Goal: Task Accomplishment & Management: Use online tool/utility

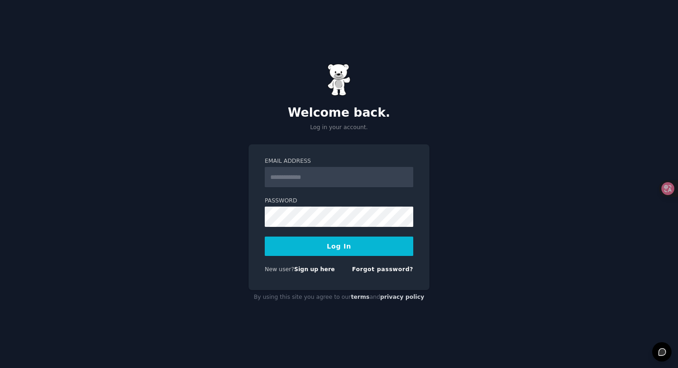
type input "**********"
click at [218, 287] on div "**********" at bounding box center [339, 184] width 678 height 368
click at [373, 269] on link "Forgot password?" at bounding box center [382, 269] width 61 height 6
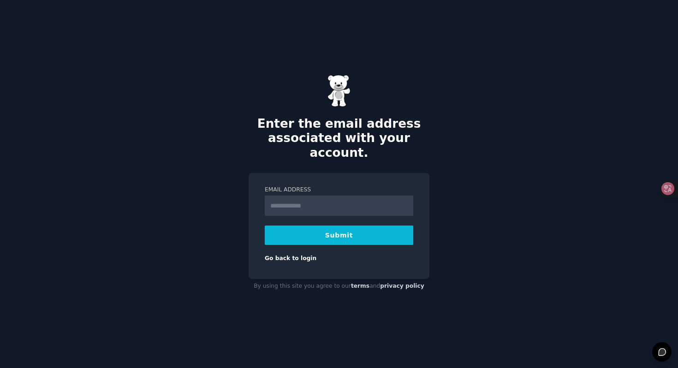
click at [320, 202] on input "Email Address" at bounding box center [339, 205] width 148 height 20
type input "**********"
click at [325, 225] on button "Submit" at bounding box center [339, 234] width 148 height 19
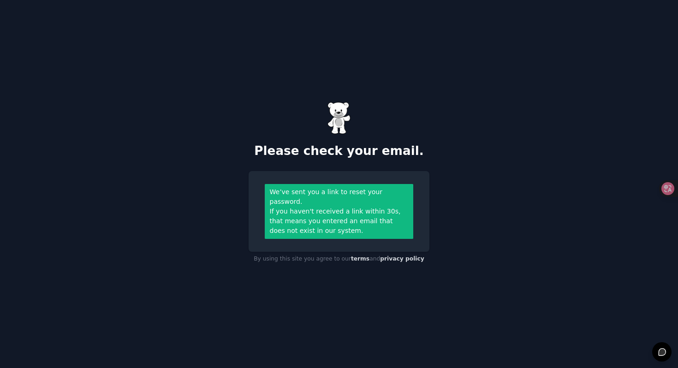
click at [506, 218] on div "Please check your email. We’ve sent you a link to reset your password. If you h…" at bounding box center [339, 184] width 678 height 368
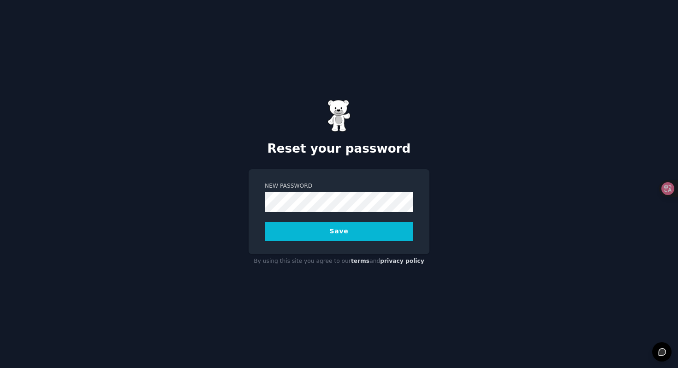
click at [192, 219] on div "Reset your password New Password Save By using this site you agree to our terms…" at bounding box center [339, 184] width 678 height 368
click at [218, 253] on div "Reset your password New Password Save By using this site you agree to our terms…" at bounding box center [339, 184] width 678 height 368
click at [302, 228] on button "Save" at bounding box center [339, 231] width 148 height 19
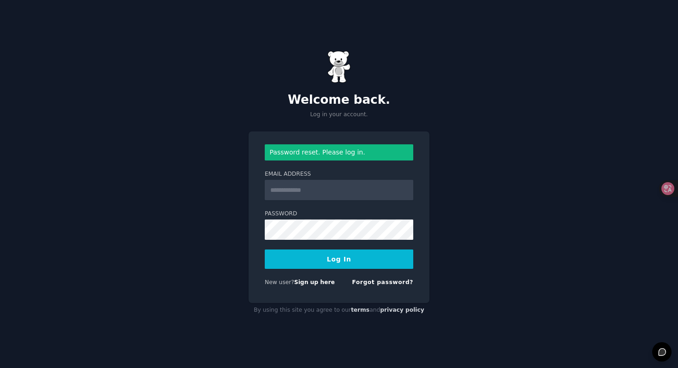
click at [304, 189] on input "Email Address" at bounding box center [339, 190] width 148 height 20
type input "**********"
click at [329, 259] on button "Log In" at bounding box center [339, 258] width 148 height 19
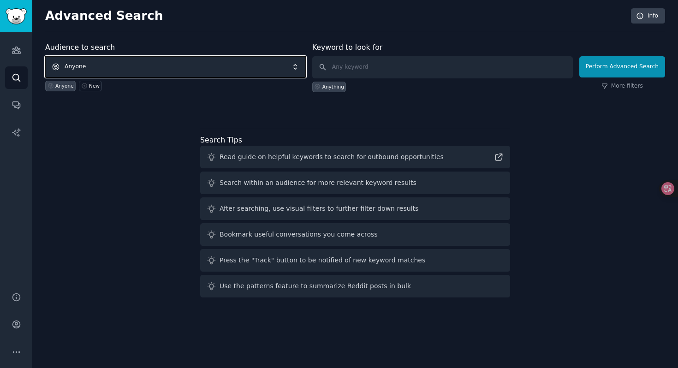
click at [199, 67] on span "Anyone" at bounding box center [175, 66] width 260 height 21
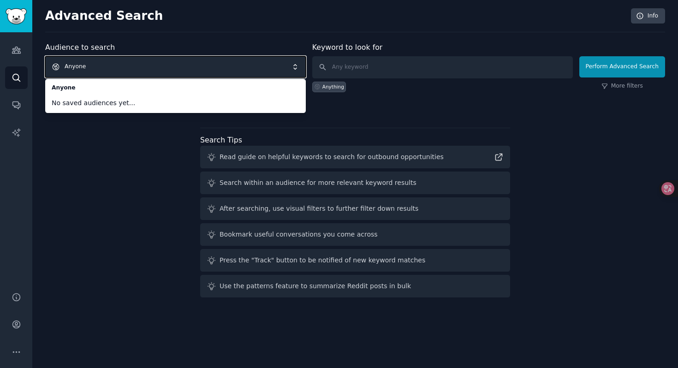
click at [156, 149] on div "Audience to search Anyone Anyone No saved audiences yet... Anyone New Keyword t…" at bounding box center [355, 171] width 620 height 259
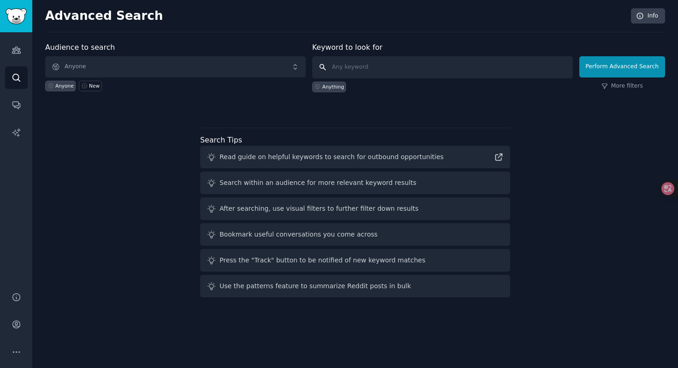
click at [354, 76] on input "text" at bounding box center [442, 67] width 260 height 22
click at [62, 85] on div "Anyone" at bounding box center [64, 86] width 18 height 6
click at [96, 69] on span "Anyone" at bounding box center [175, 66] width 260 height 21
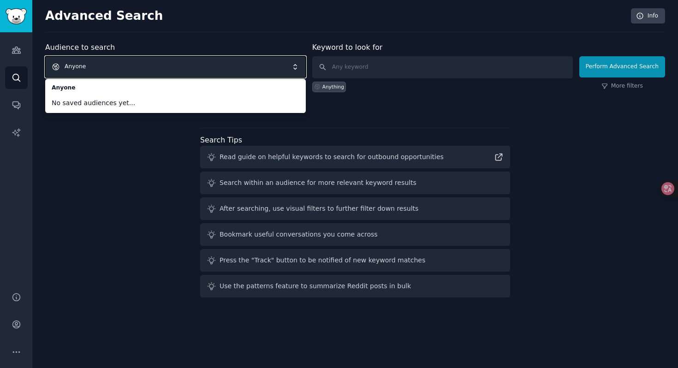
click at [101, 167] on div "Audience to search Anyone Anyone No saved audiences yet... Anyone New Keyword t…" at bounding box center [355, 171] width 620 height 259
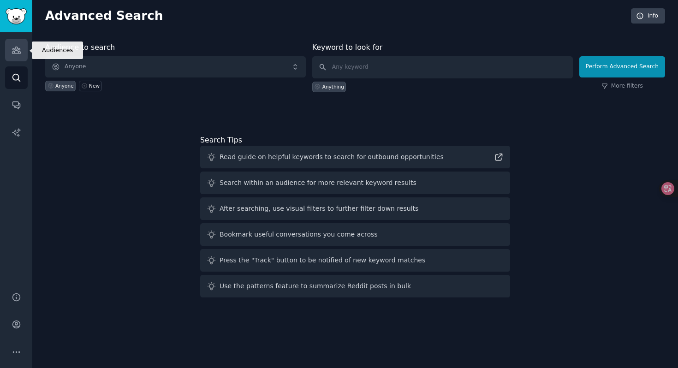
click at [19, 47] on icon "Sidebar" at bounding box center [17, 50] width 10 height 10
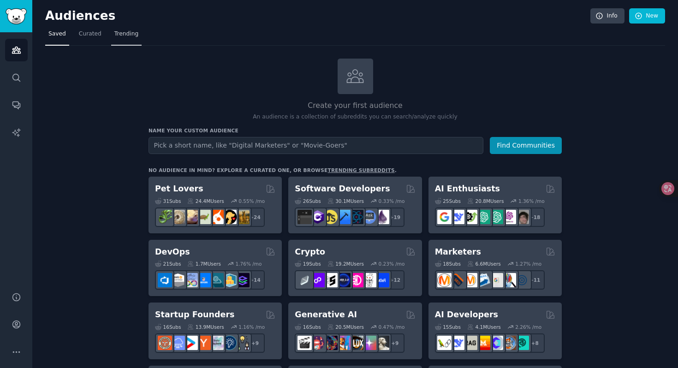
click at [129, 33] on span "Trending" at bounding box center [126, 34] width 24 height 8
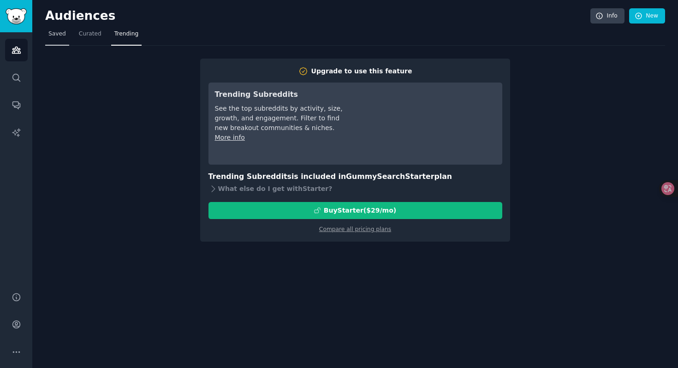
click at [61, 34] on span "Saved" at bounding box center [57, 34] width 18 height 8
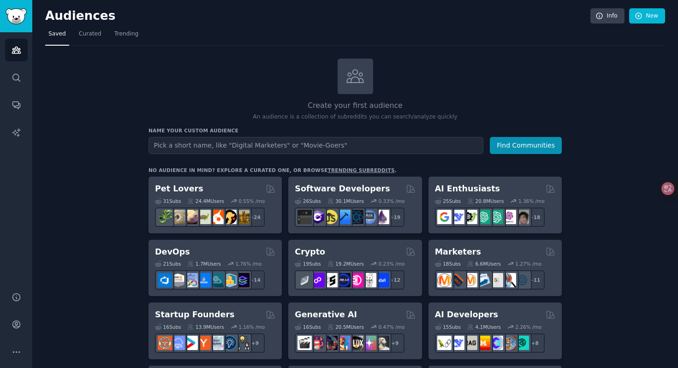
click at [189, 139] on input "text" at bounding box center [315, 145] width 335 height 17
type input "AI"
click at [490, 137] on button "Find Communities" at bounding box center [526, 145] width 72 height 17
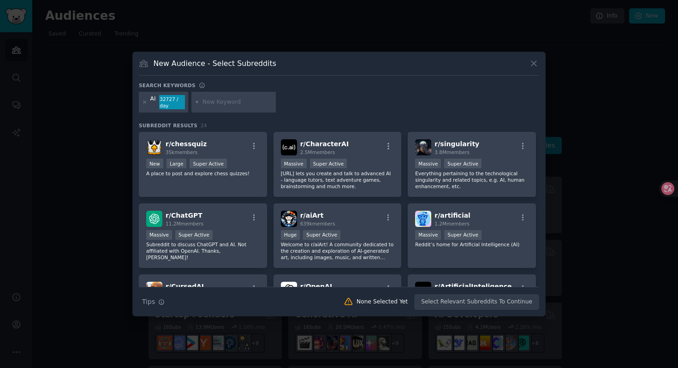
click at [147, 101] on div "AI 32727 / day" at bounding box center [163, 102] width 49 height 21
click at [144, 103] on icon at bounding box center [144, 102] width 5 height 5
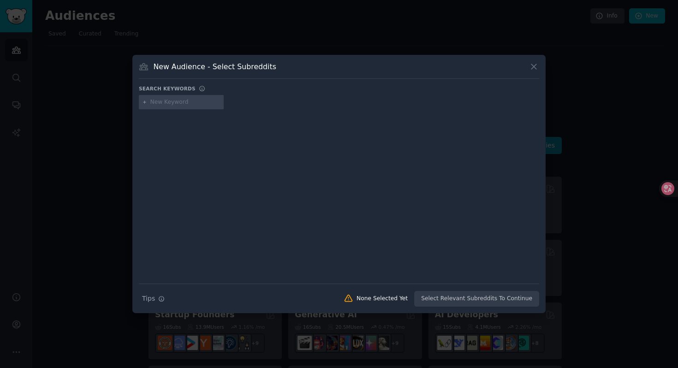
click at [166, 105] on input "text" at bounding box center [185, 102] width 70 height 8
type input "products"
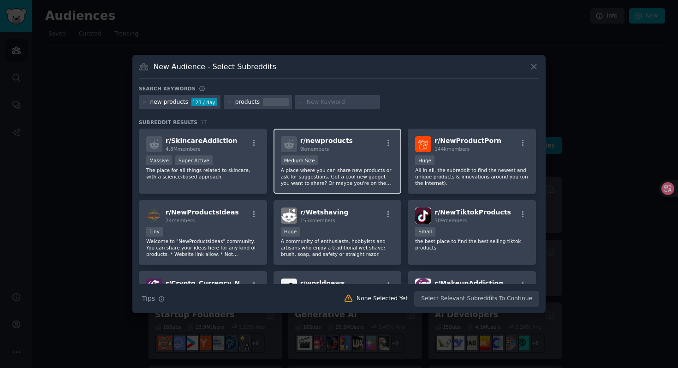
click at [333, 176] on p "A place where you can share new products or ask for suggestions. Got a cool new…" at bounding box center [337, 176] width 113 height 19
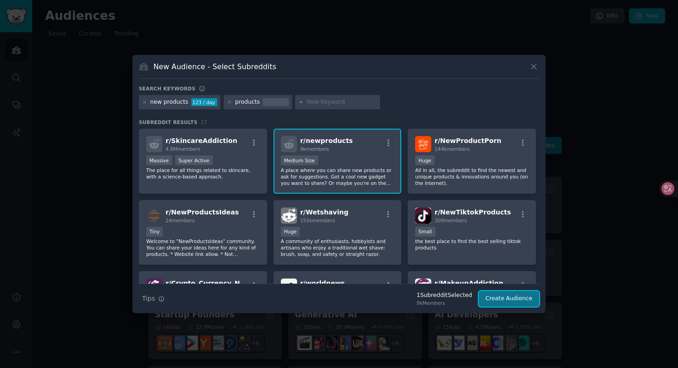
click at [509, 302] on button "Create Audience" at bounding box center [509, 299] width 61 height 16
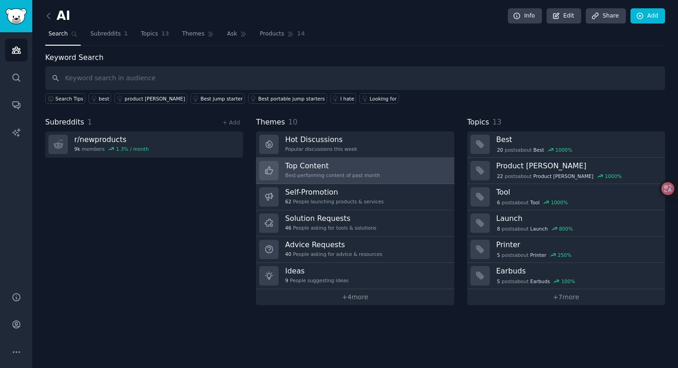
click at [376, 174] on link "Top Content Best-performing content of past month" at bounding box center [355, 171] width 198 height 26
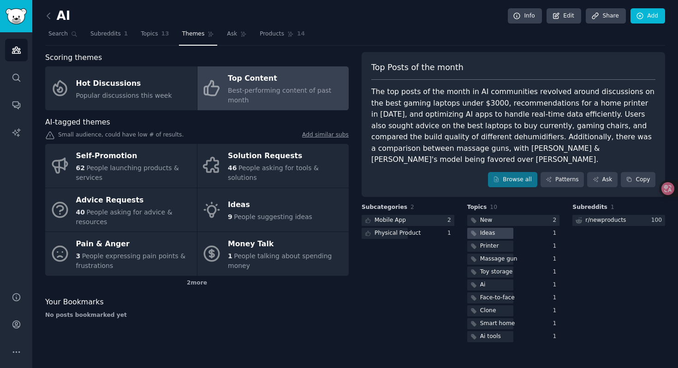
click at [491, 229] on div "Ideas" at bounding box center [487, 233] width 15 height 8
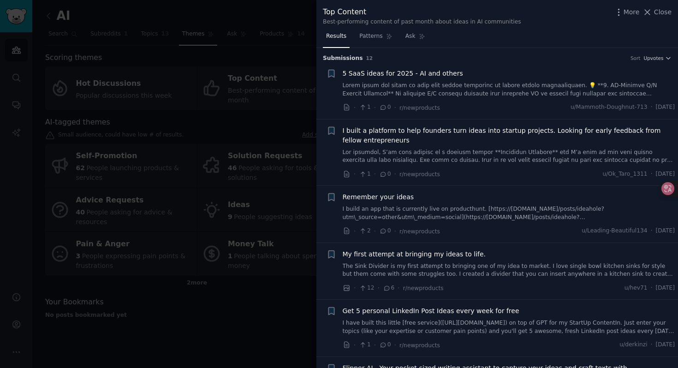
click at [426, 87] on link at bounding box center [509, 90] width 332 height 16
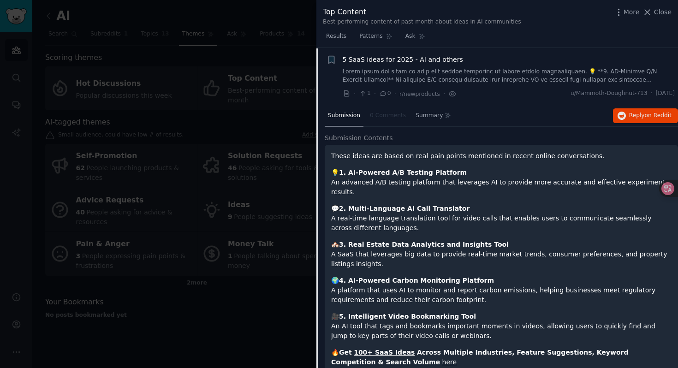
scroll to position [14, 0]
